Goal: Check status

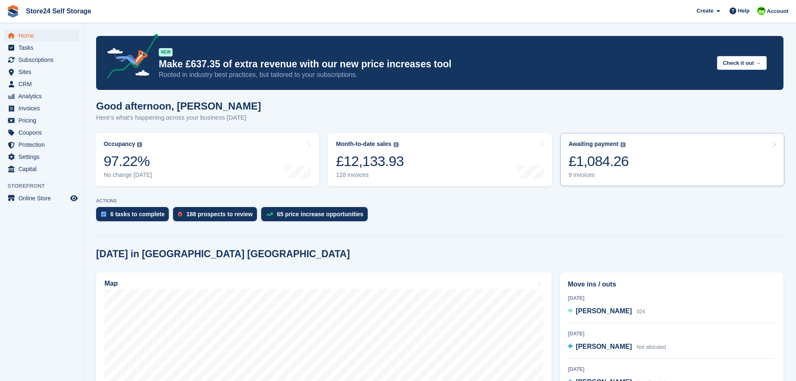
click at [592, 162] on div "£1,084.26" at bounding box center [599, 161] width 60 height 17
